Goal: Information Seeking & Learning: Learn about a topic

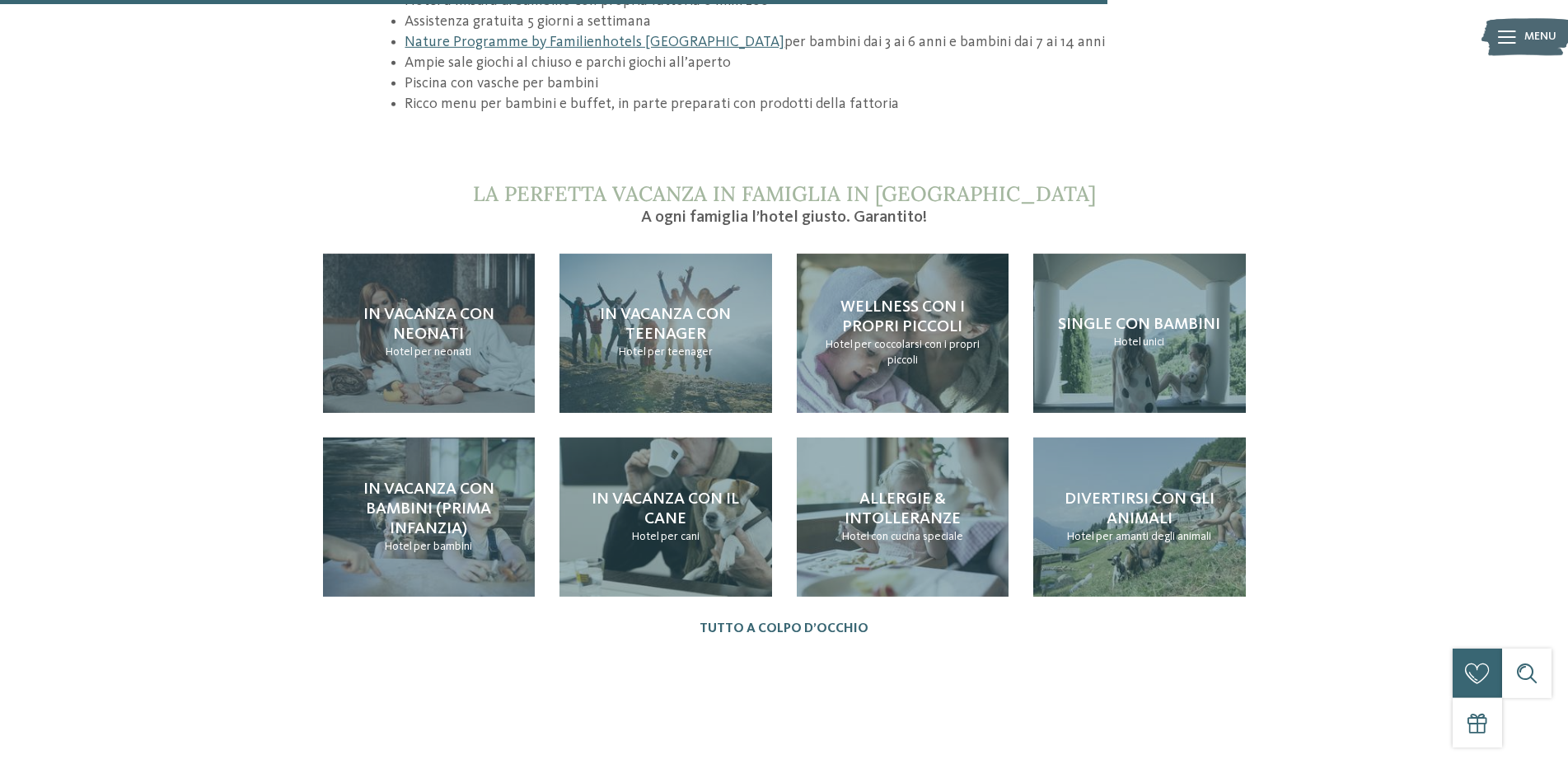
scroll to position [1680, 0]
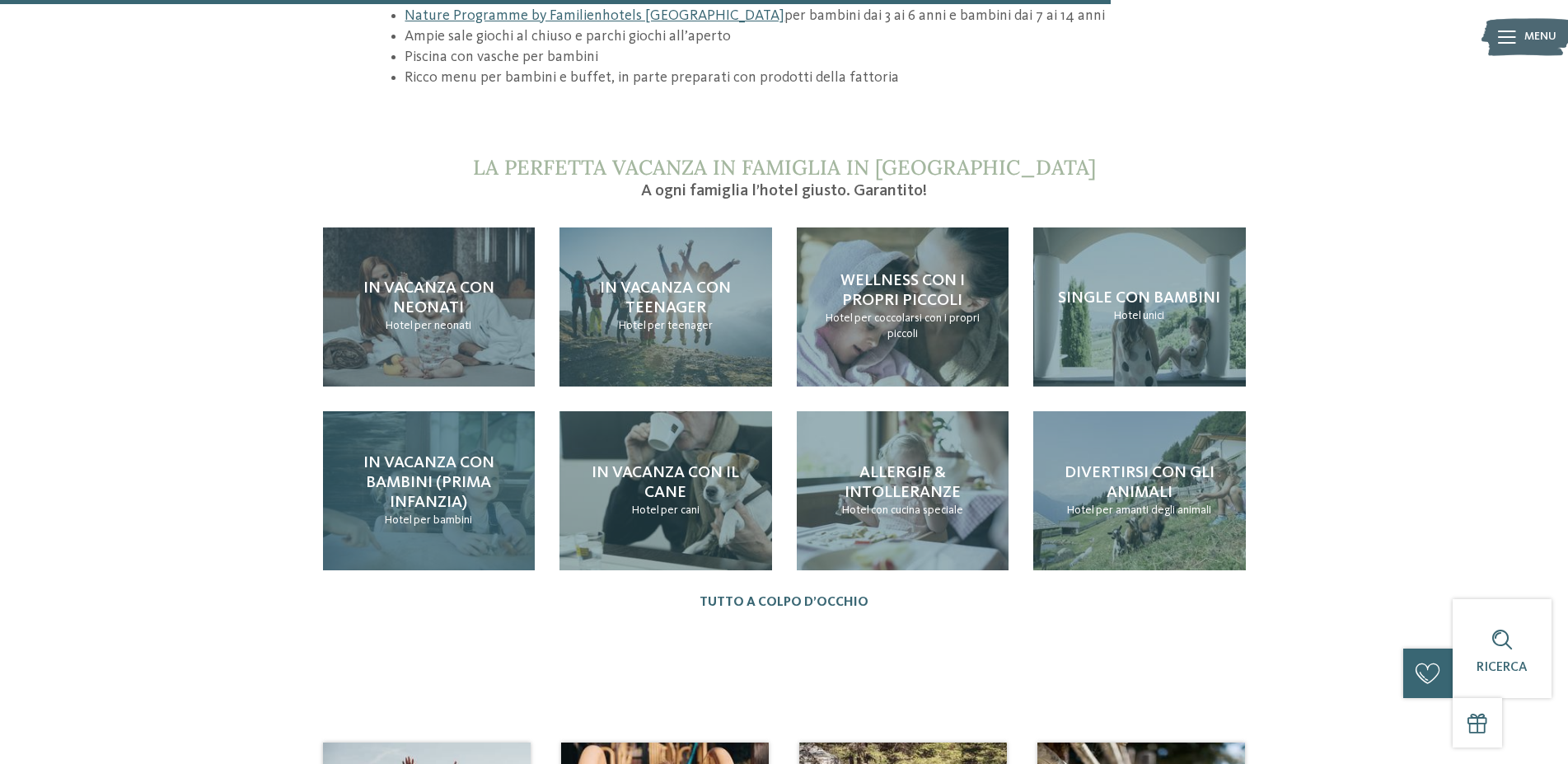
click at [418, 486] on span "In vacanza con bambini (prima infanzia)" at bounding box center [428, 482] width 131 height 56
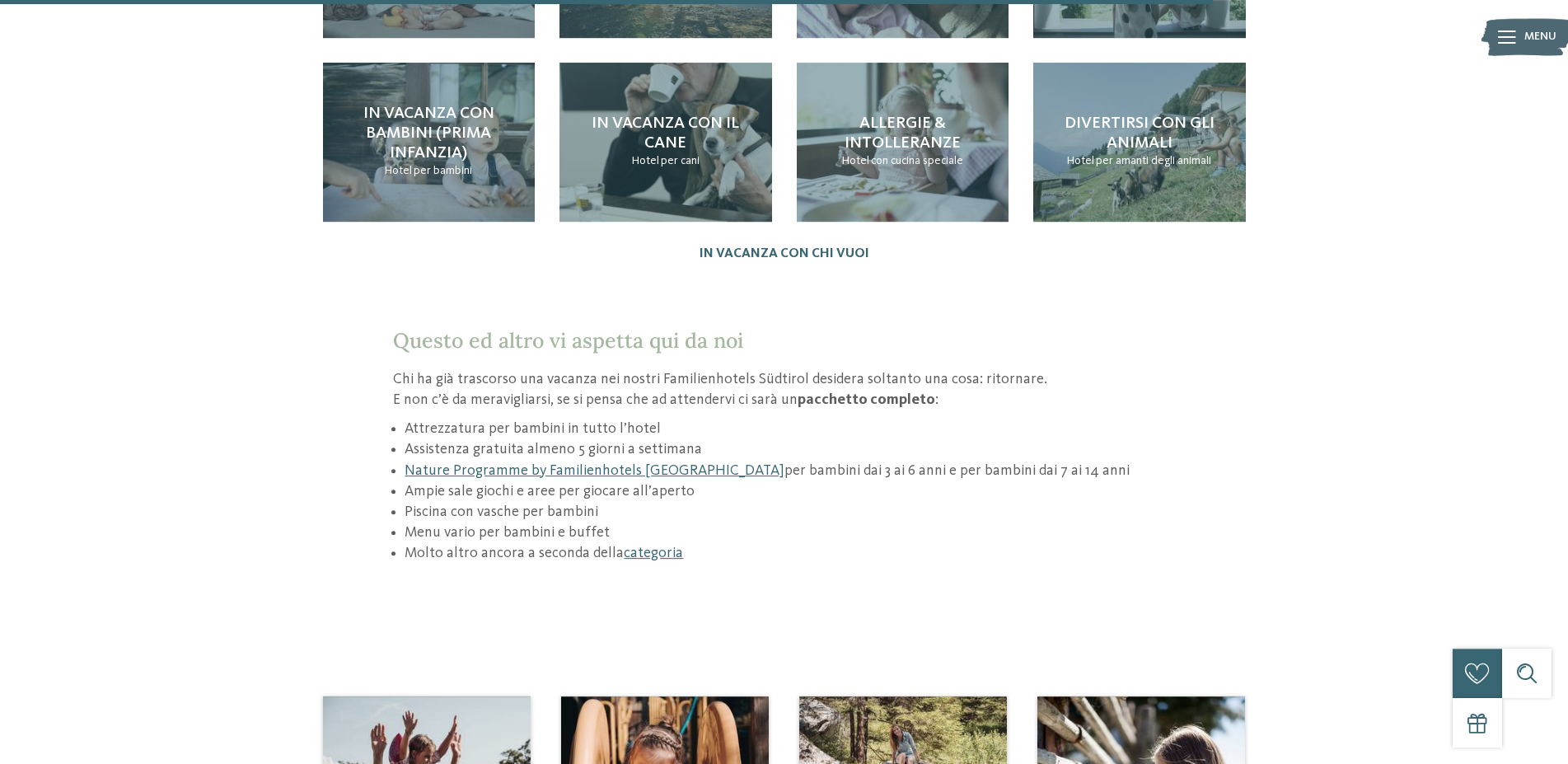
scroll to position [2101, 0]
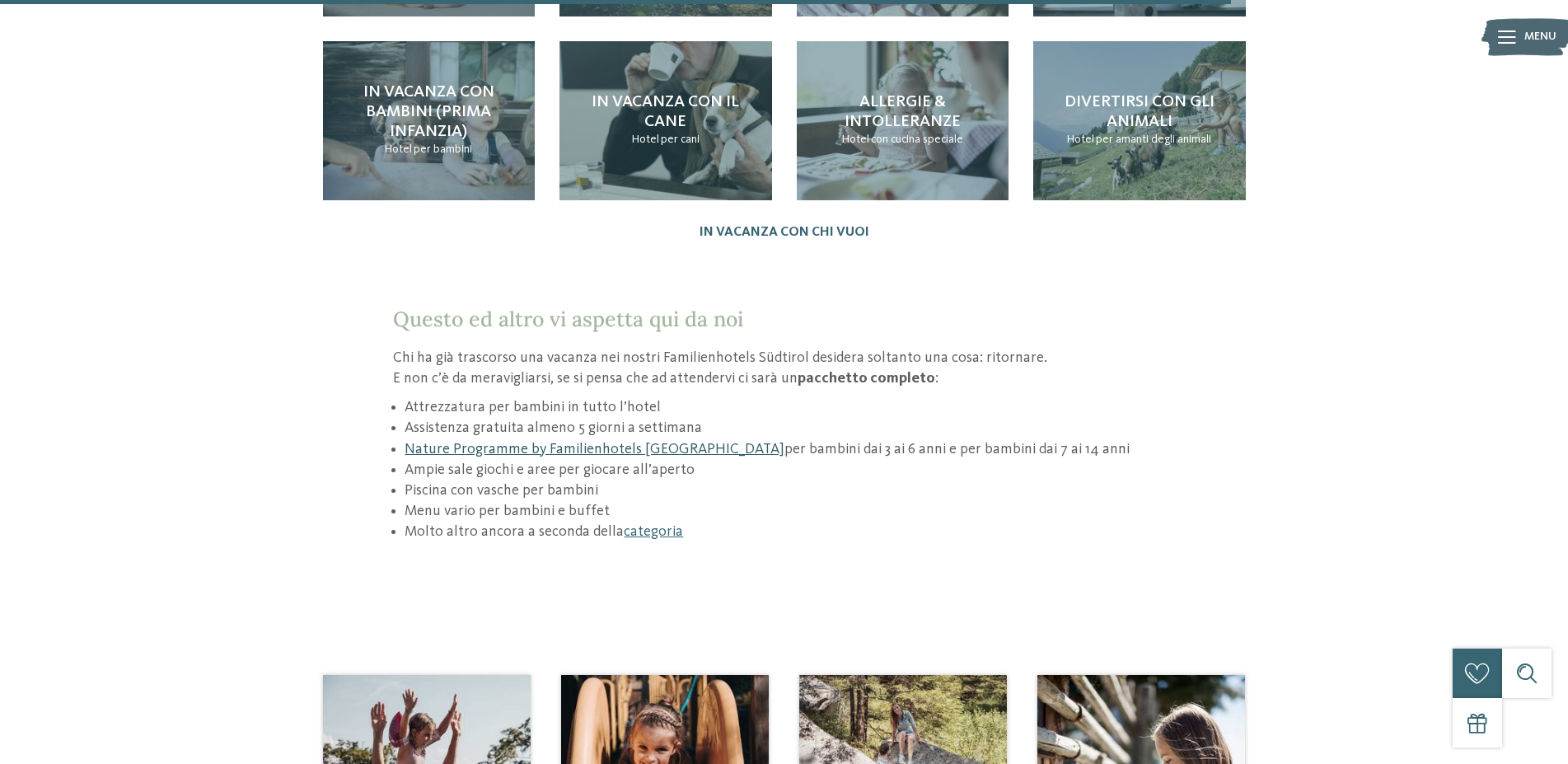
click at [648, 442] on link "Nature Programme by Familienhotels [GEOGRAPHIC_DATA]" at bounding box center [594, 449] width 380 height 15
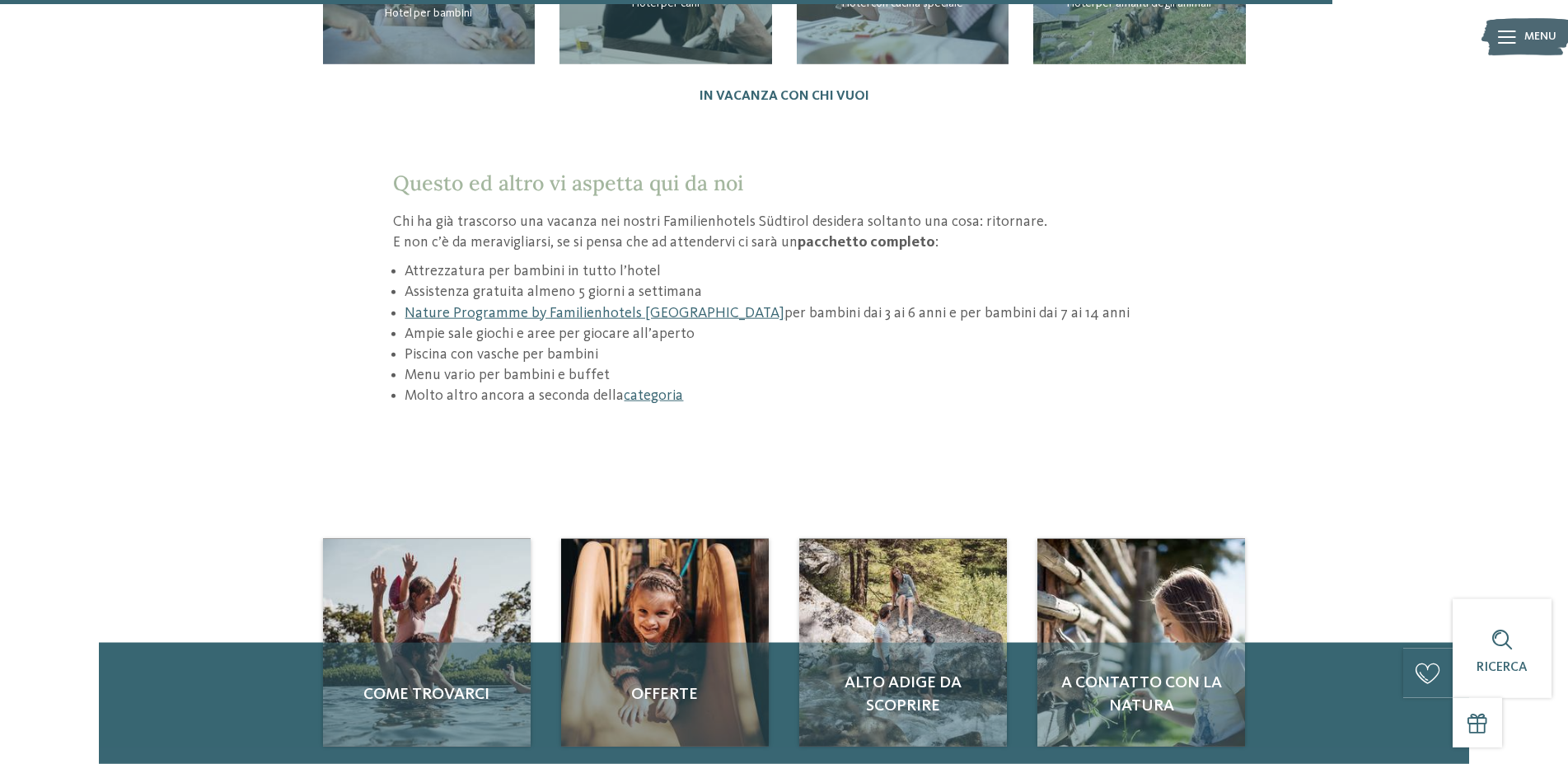
scroll to position [2353, 0]
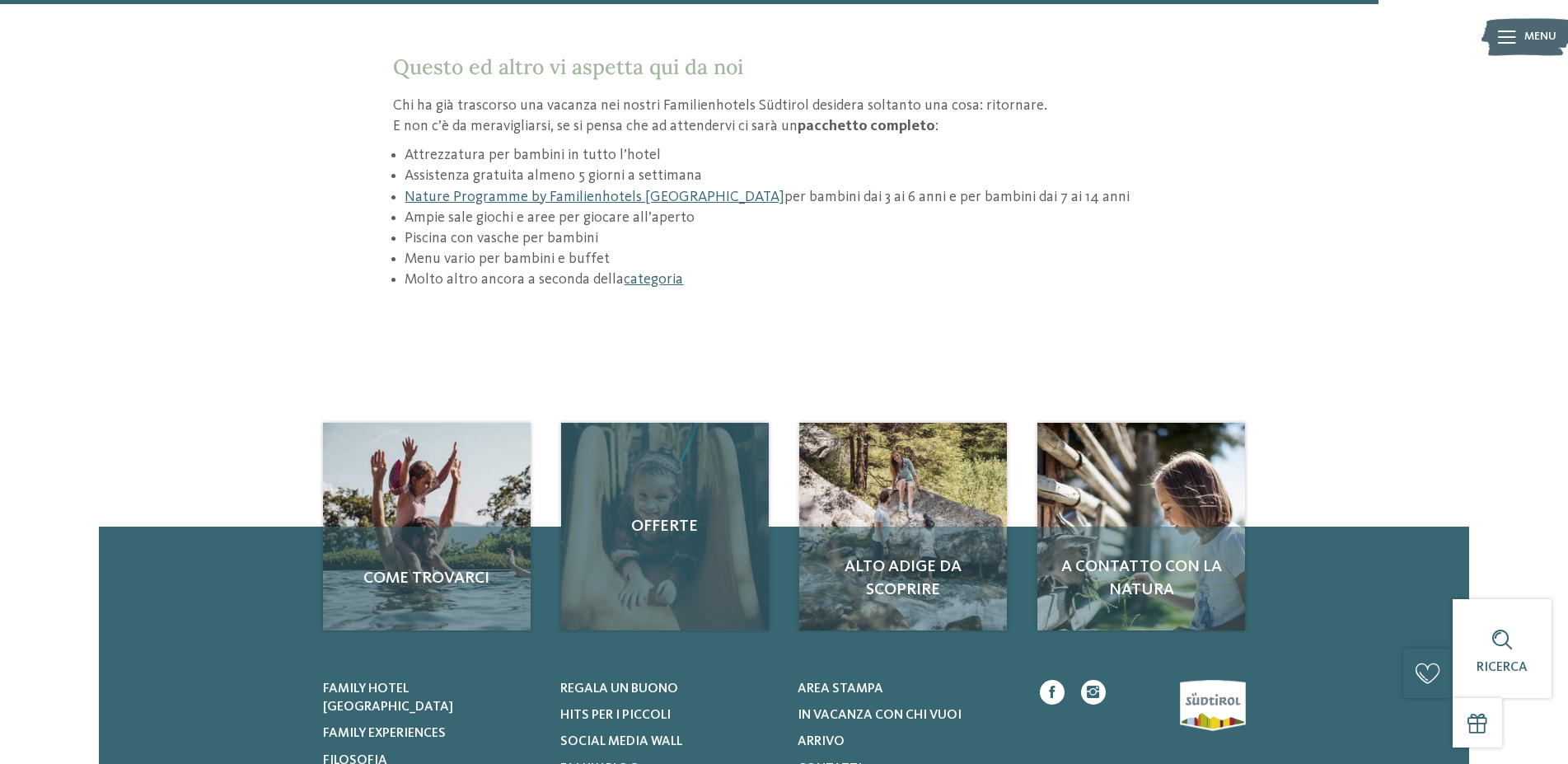
click at [656, 515] on span "Offerte" at bounding box center [665, 526] width 174 height 23
click at [676, 515] on span "Offerte" at bounding box center [665, 526] width 174 height 23
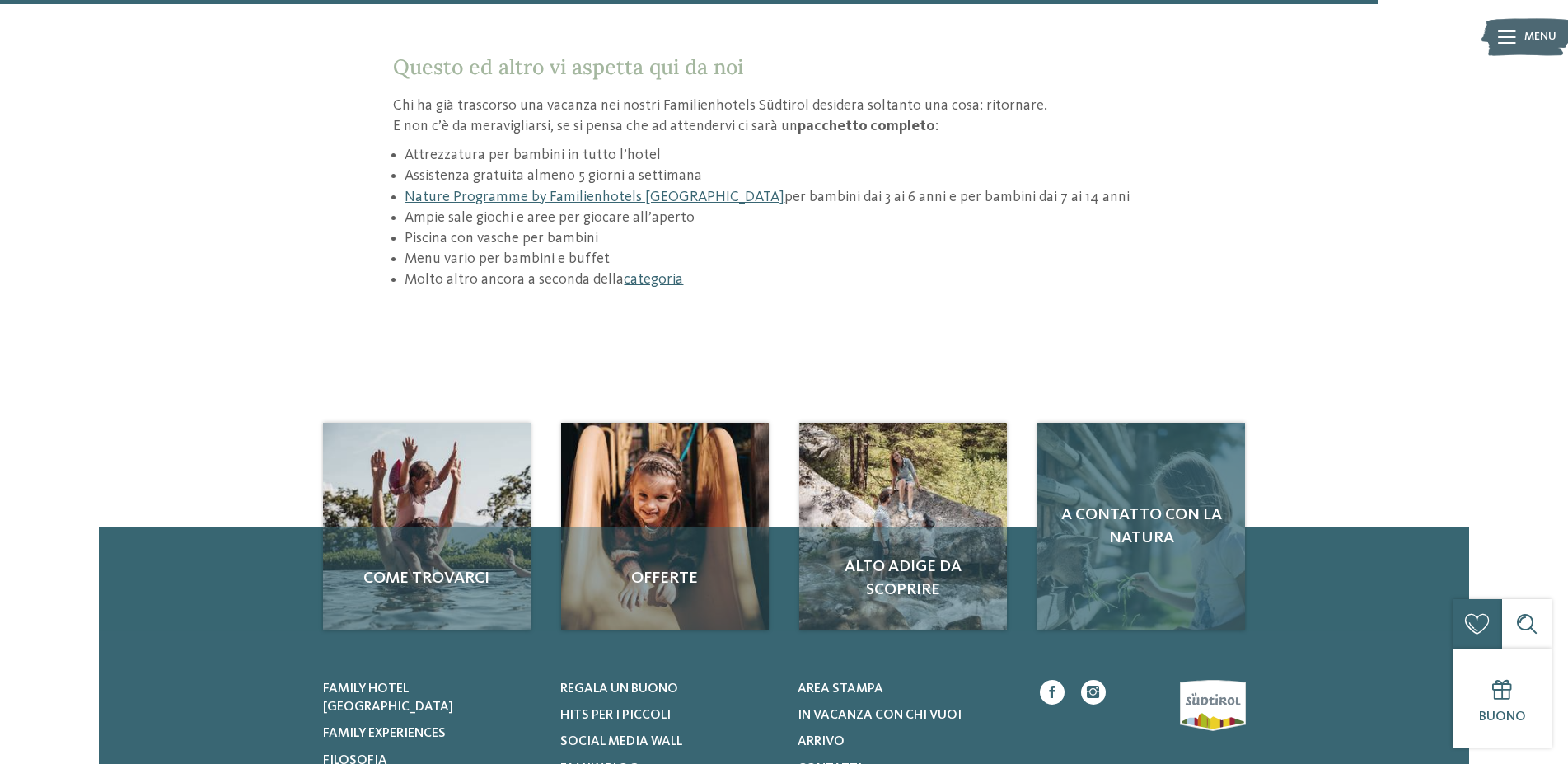
click at [1169, 470] on div "A contatto con la natura" at bounding box center [1141, 526] width 207 height 207
